Goal: Information Seeking & Learning: Understand process/instructions

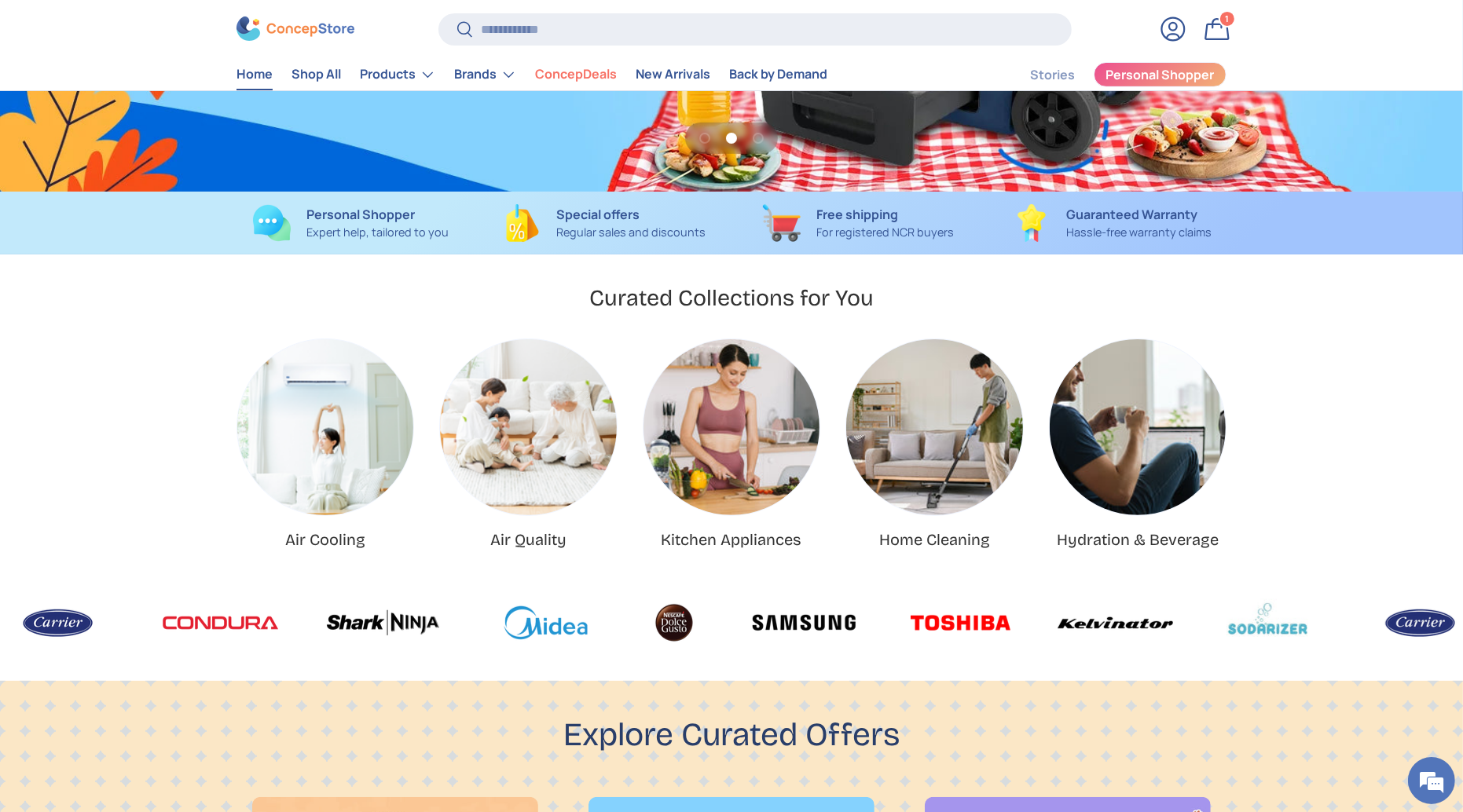
scroll to position [3652, 6425]
click at [878, 236] on p "For registered NCR buyers" at bounding box center [885, 232] width 137 height 17
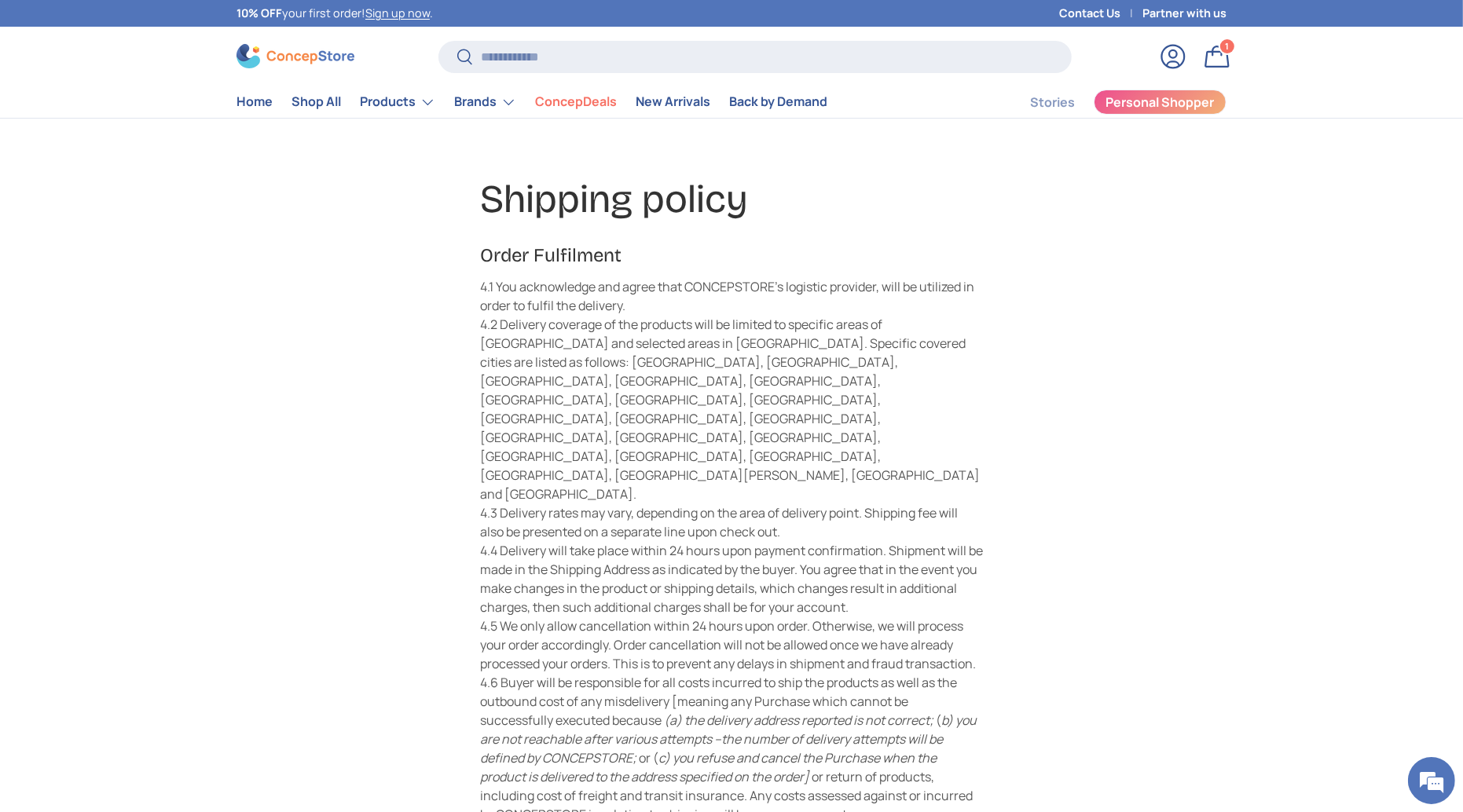
click at [275, 57] on img at bounding box center [295, 55] width 118 height 24
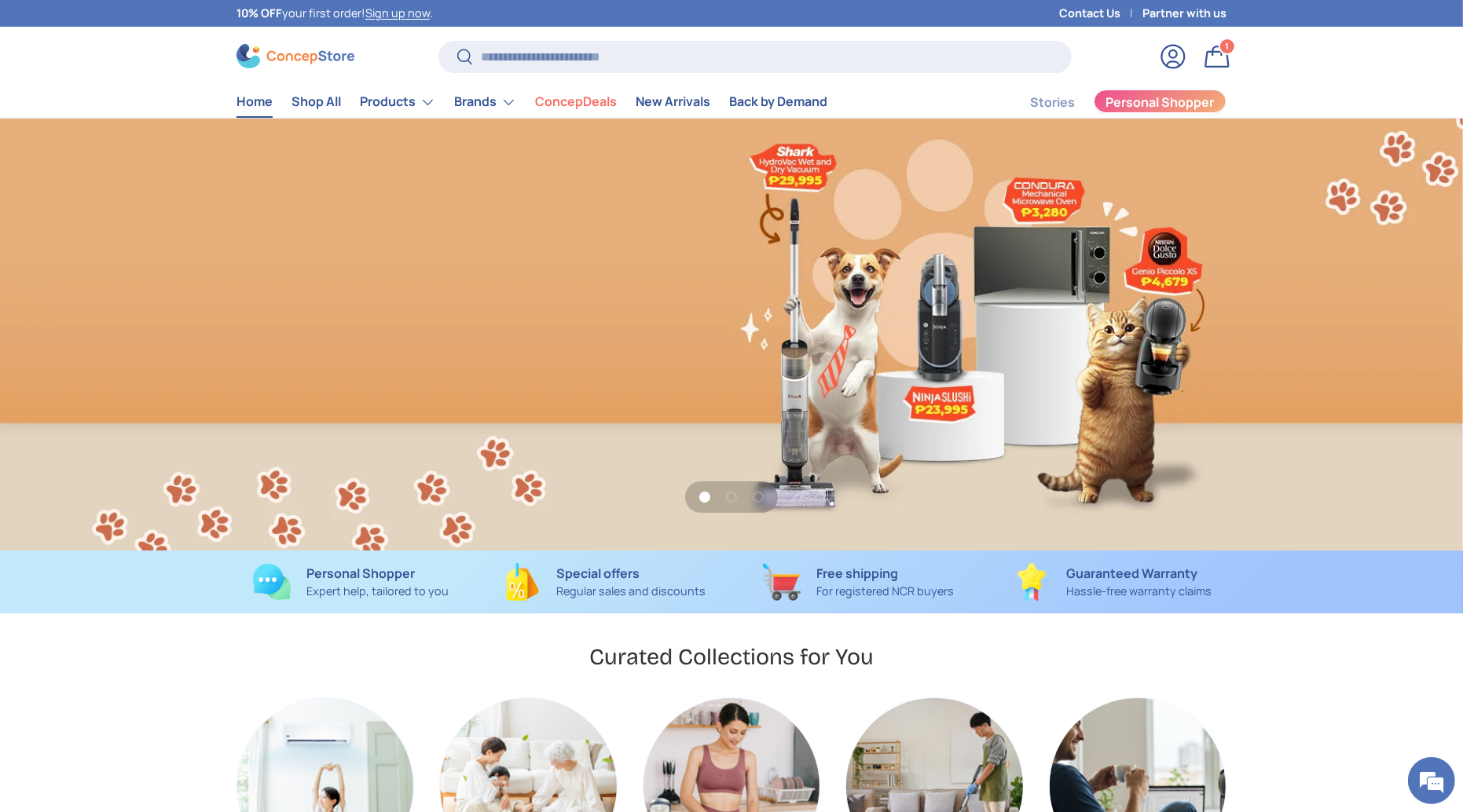
scroll to position [0, 1463]
